Goal: Information Seeking & Learning: Learn about a topic

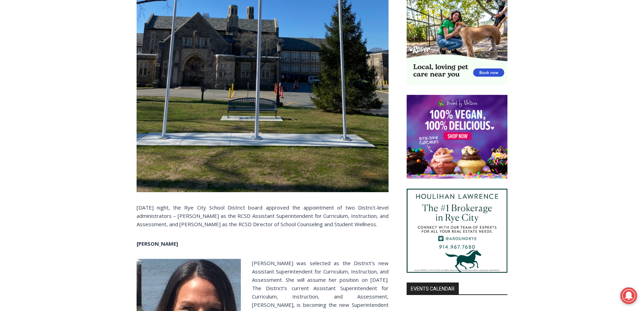
scroll to position [528, 0]
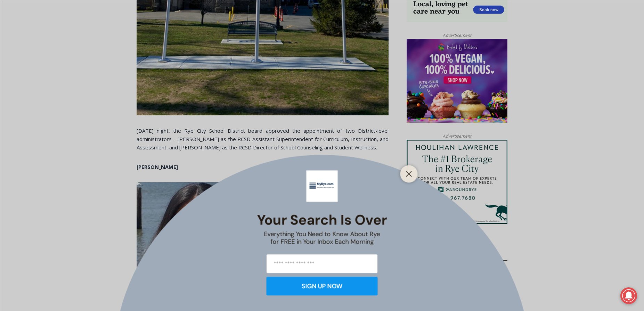
click at [414, 180] on div at bounding box center [409, 173] width 17 height 17
click at [408, 176] on icon "Close" at bounding box center [409, 174] width 6 height 6
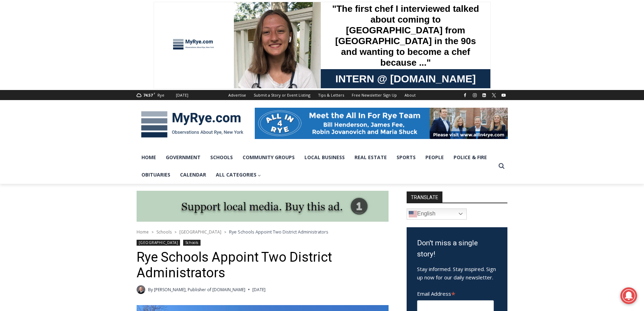
scroll to position [0, 0]
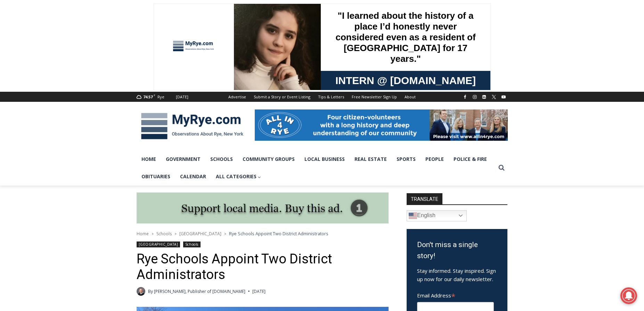
click at [177, 128] on img at bounding box center [192, 126] width 111 height 36
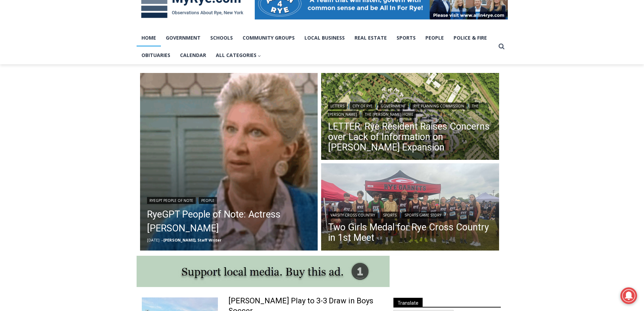
scroll to position [122, 0]
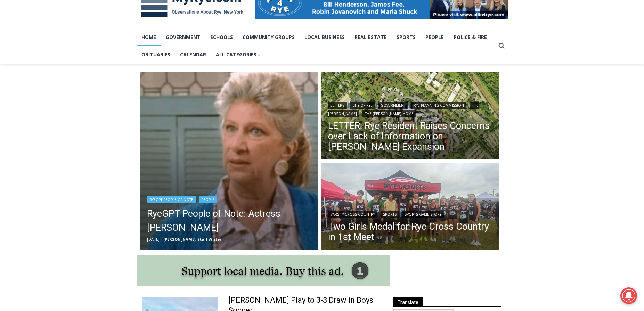
click at [231, 160] on img "Read More RyeGPT People of Note: Actress Liz Sheridan" at bounding box center [229, 161] width 178 height 178
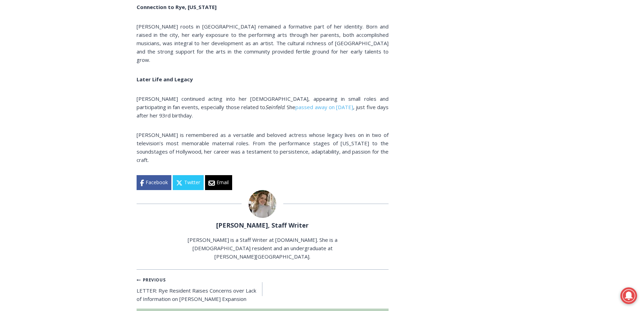
scroll to position [1766, 0]
